Goal: Navigation & Orientation: Find specific page/section

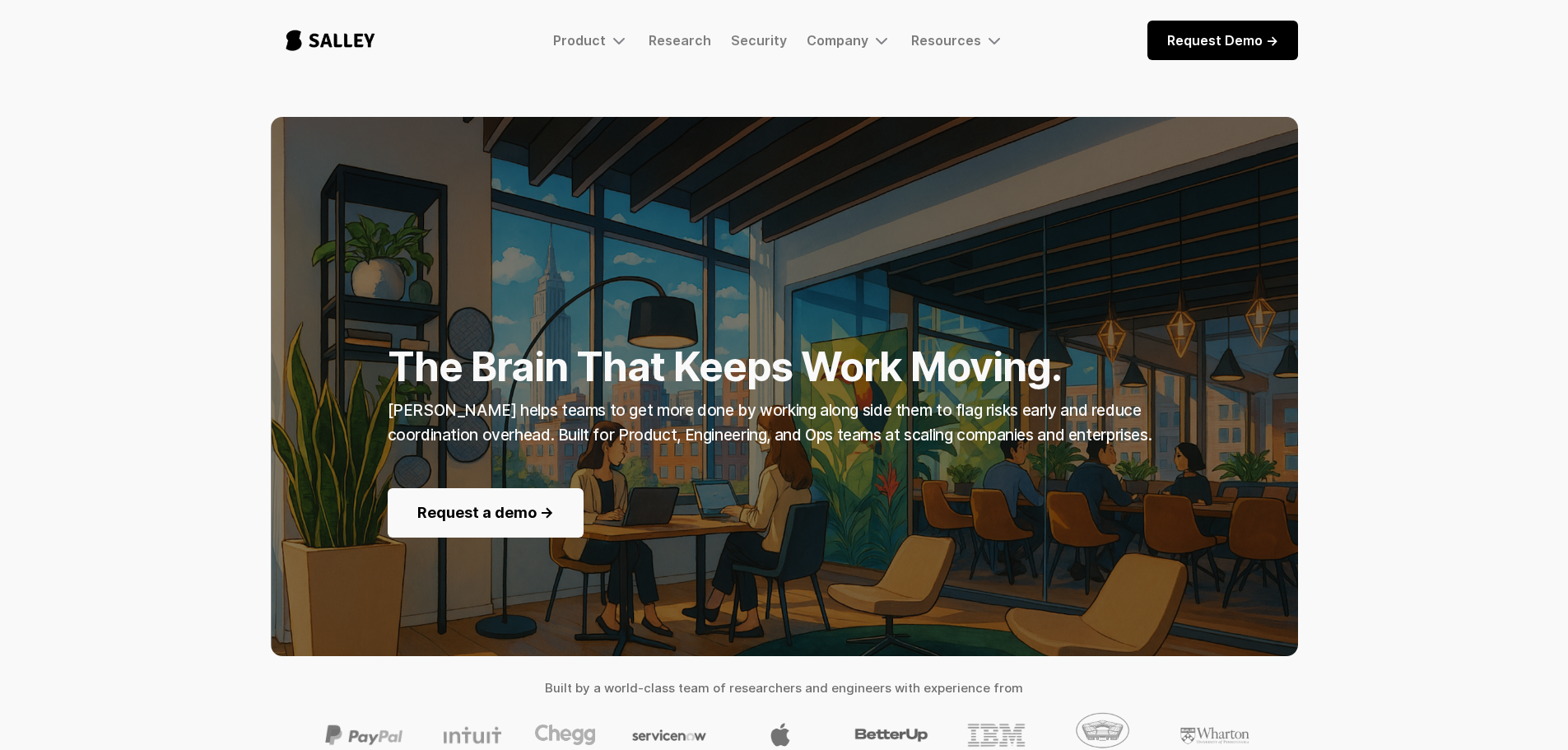
click at [326, 40] on img "home" at bounding box center [330, 40] width 120 height 54
click at [361, 32] on img "home" at bounding box center [330, 40] width 120 height 54
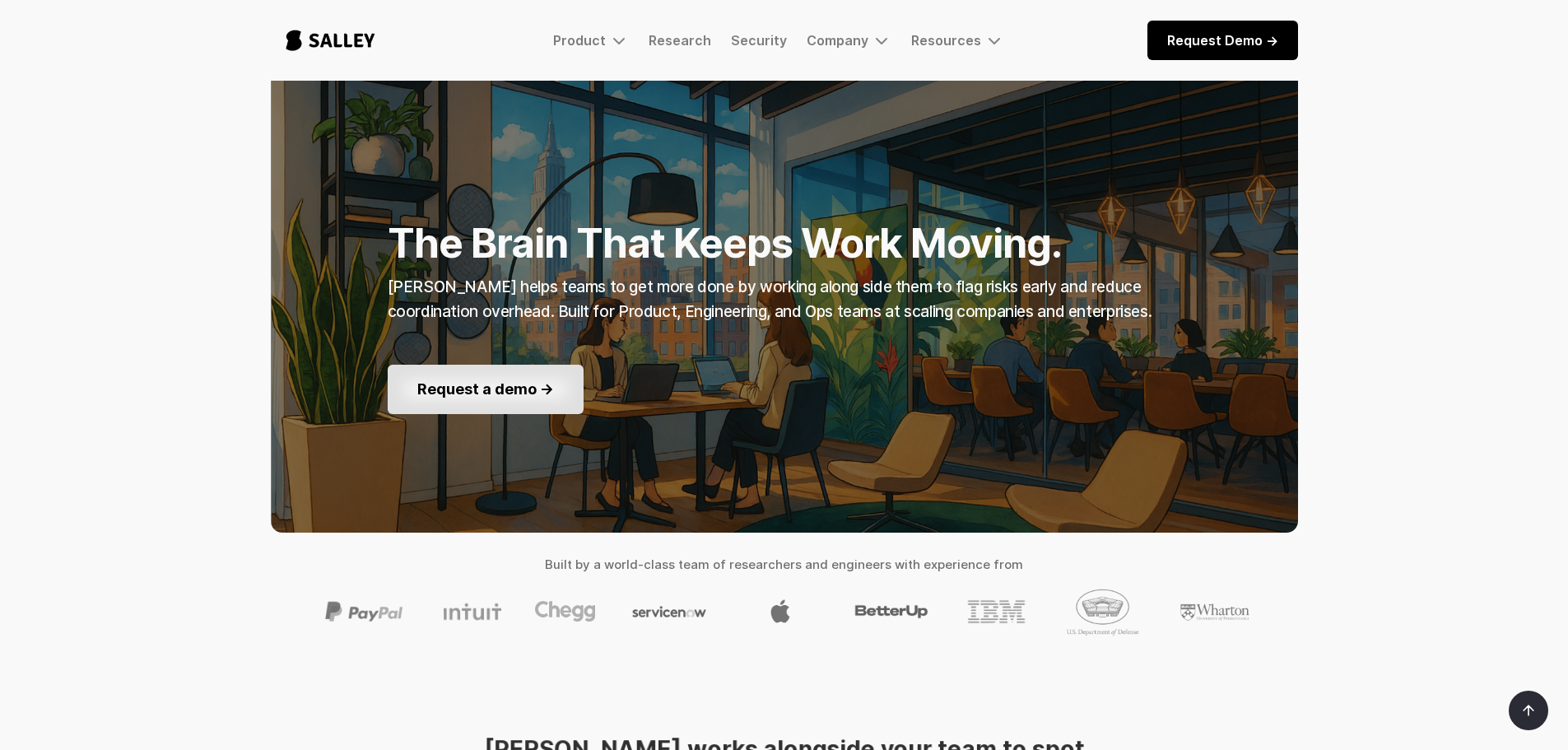
scroll to position [83, 0]
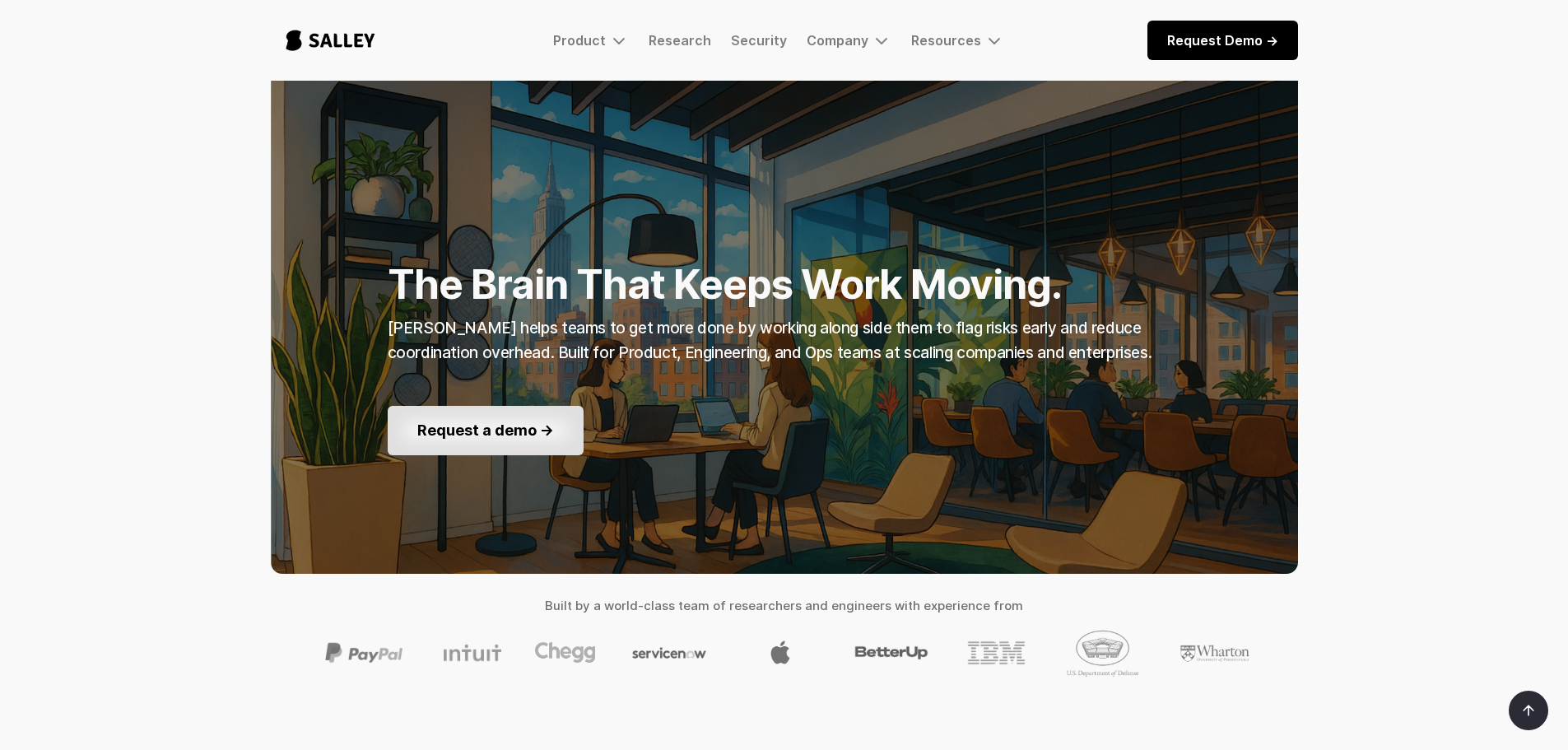
click at [516, 445] on link "Request a demo ->" at bounding box center [486, 431] width 196 height 49
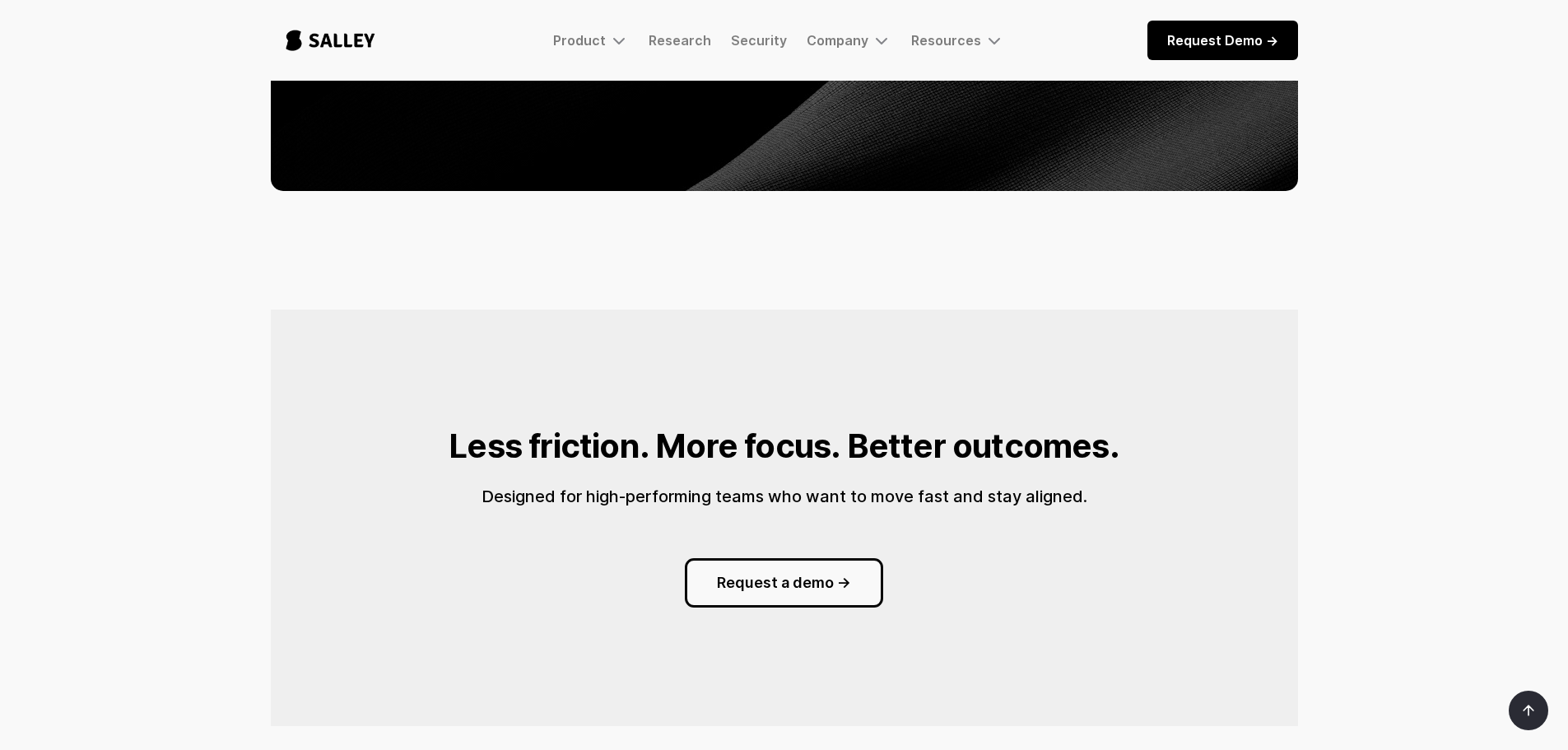
scroll to position [1730, 0]
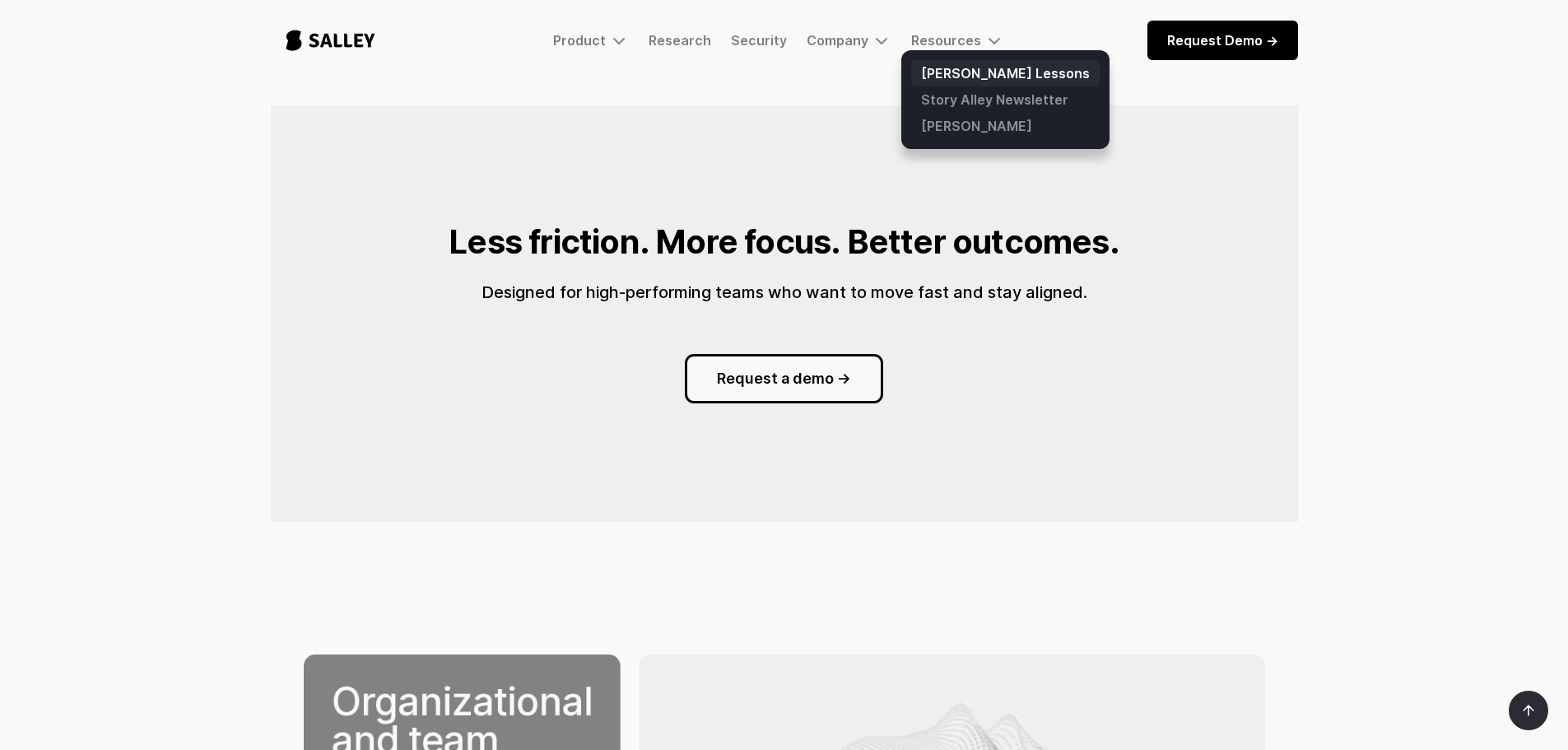
click at [972, 71] on link "[PERSON_NAME] Lessons" at bounding box center [1005, 73] width 188 height 27
